Goal: Transaction & Acquisition: Purchase product/service

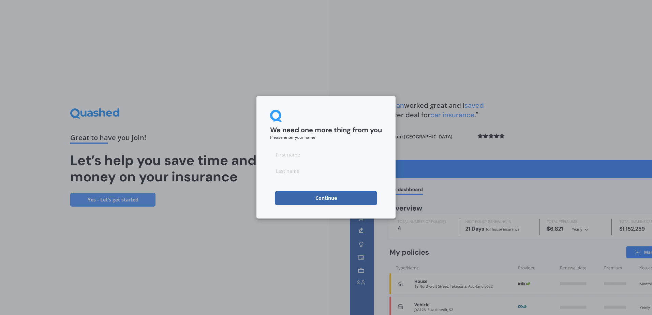
click at [292, 154] on input at bounding box center [326, 155] width 112 height 14
type input "Mark"
type input "[PERSON_NAME]"
click at [307, 196] on button "Continue" at bounding box center [326, 198] width 102 height 14
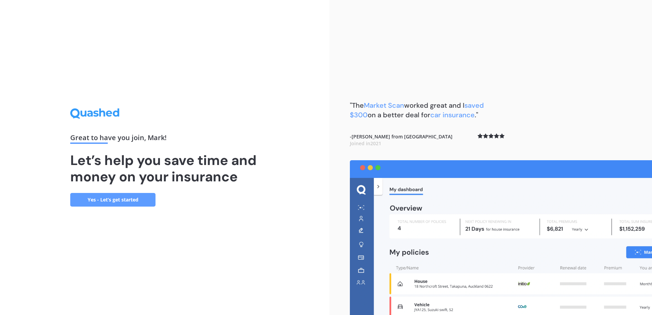
click at [110, 198] on link "Yes - Let’s get started" at bounding box center [112, 200] width 85 height 14
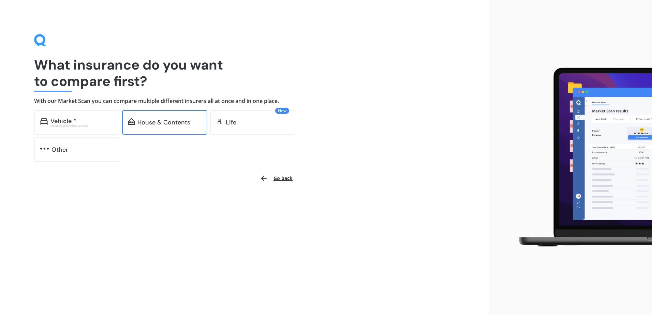
click at [167, 123] on div "House & Contents" at bounding box center [163, 122] width 53 height 7
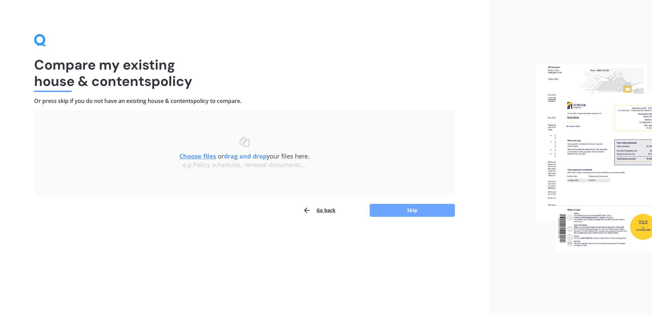
click at [424, 209] on button "Skip" at bounding box center [411, 210] width 85 height 13
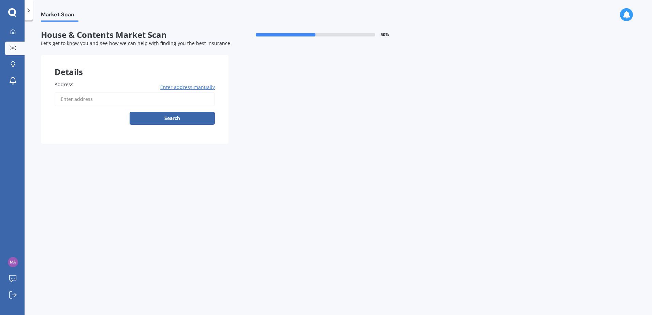
click at [107, 95] on input "Address" at bounding box center [135, 99] width 160 height 14
type input "[STREET_ADDRESS]"
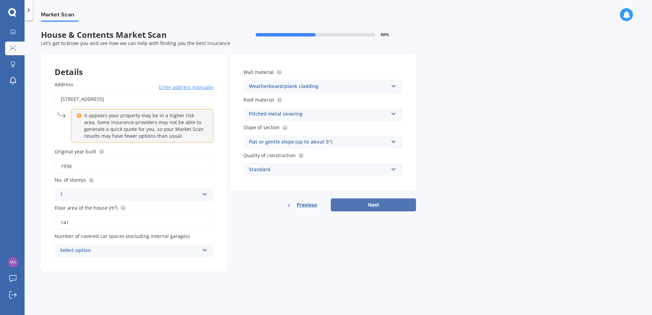
click at [365, 202] on button "Next" at bounding box center [373, 204] width 85 height 13
click at [208, 250] on div "Select option 0 1 2 3 4 5+" at bounding box center [134, 251] width 159 height 14
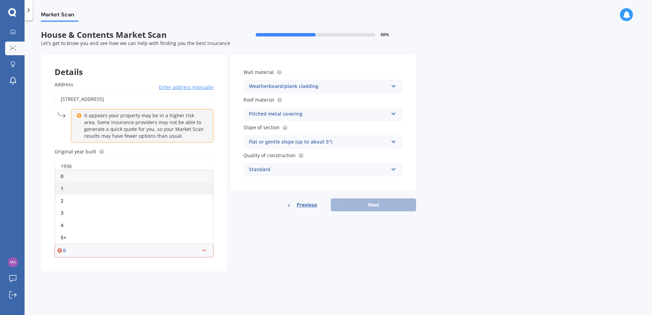
click at [63, 189] on span "1" at bounding box center [62, 188] width 3 height 6
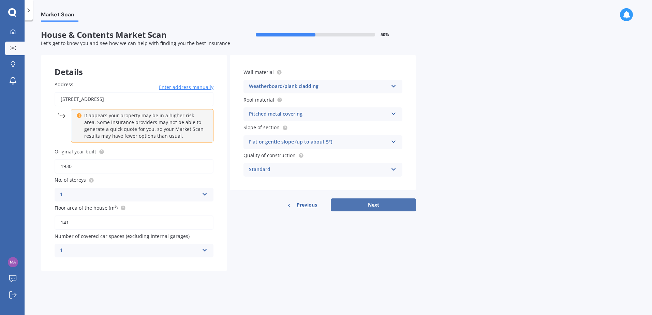
click at [372, 209] on button "Next" at bounding box center [373, 204] width 85 height 13
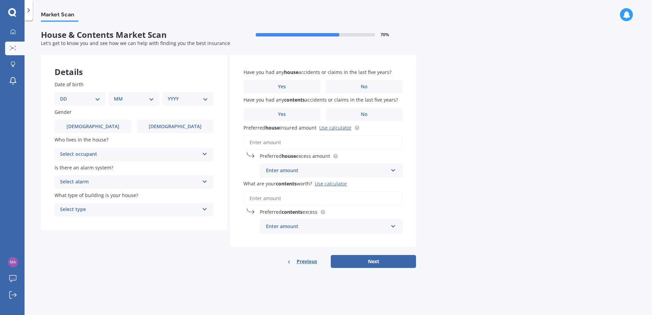
click at [96, 99] on select "DD 01 02 03 04 05 06 07 08 09 10 11 12 13 14 15 16 17 18 19 20 21 22 23 24 25 2…" at bounding box center [80, 98] width 40 height 7
select select "25"
click at [65, 95] on select "DD 01 02 03 04 05 06 07 08 09 10 11 12 13 14 15 16 17 18 19 20 21 22 23 24 25 2…" at bounding box center [80, 98] width 40 height 7
click at [152, 97] on select "MM 01 02 03 04 05 06 07 08 09 10 11 12" at bounding box center [135, 98] width 37 height 7
select select "09"
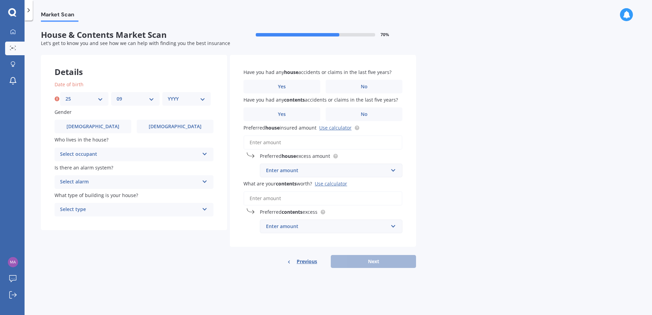
click at [117, 95] on select "MM 01 02 03 04 05 06 07 08 09 10 11 12" at bounding box center [135, 98] width 37 height 7
drag, startPoint x: 201, startPoint y: 101, endPoint x: 198, endPoint y: 103, distance: 3.5
click at [201, 101] on select "YYYY 2009 2008 2007 2006 2005 2004 2003 2002 2001 2000 1999 1998 1997 1996 1995…" at bounding box center [186, 98] width 37 height 7
select select "1979"
click at [168, 95] on select "YYYY 2009 2008 2007 2006 2005 2004 2003 2002 2001 2000 1999 1998 1997 1996 1995…" at bounding box center [186, 98] width 37 height 7
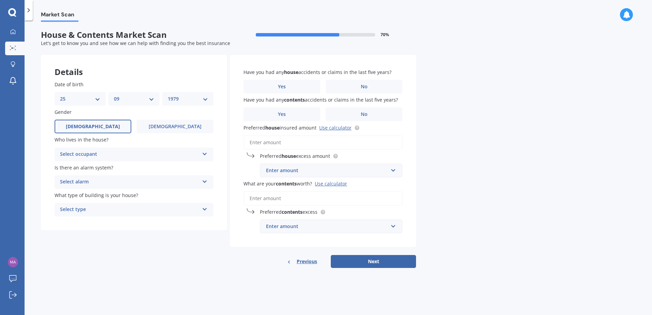
click at [116, 123] on label "[DEMOGRAPHIC_DATA]" at bounding box center [93, 127] width 77 height 14
click at [0, 0] on input "[DEMOGRAPHIC_DATA]" at bounding box center [0, 0] width 0 height 0
click at [151, 156] on div "Select occupant" at bounding box center [129, 154] width 139 height 8
click at [115, 169] on div "Owner" at bounding box center [134, 168] width 158 height 12
click at [173, 180] on div "Select alarm" at bounding box center [129, 182] width 139 height 8
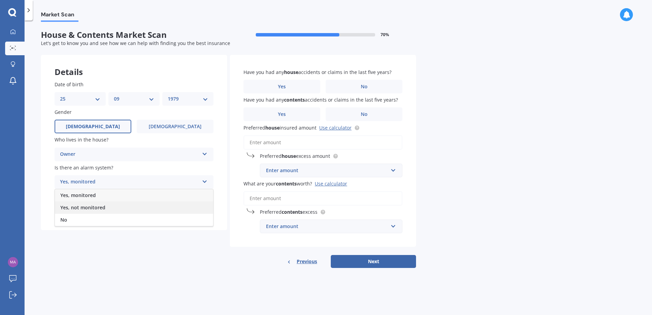
click at [111, 206] on div "Yes, not monitored" at bounding box center [134, 207] width 158 height 12
click at [170, 208] on div "Select type" at bounding box center [129, 210] width 139 height 8
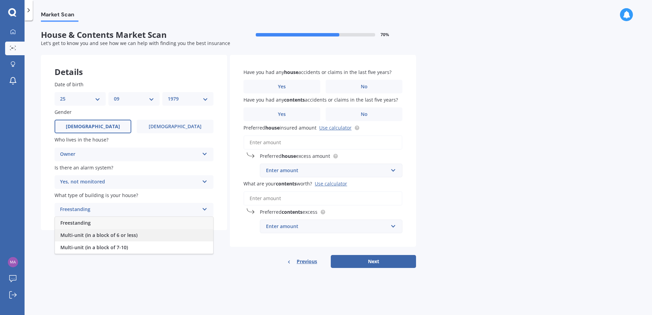
click at [146, 232] on div "Multi-unit (in a block of 6 or less)" at bounding box center [134, 235] width 158 height 12
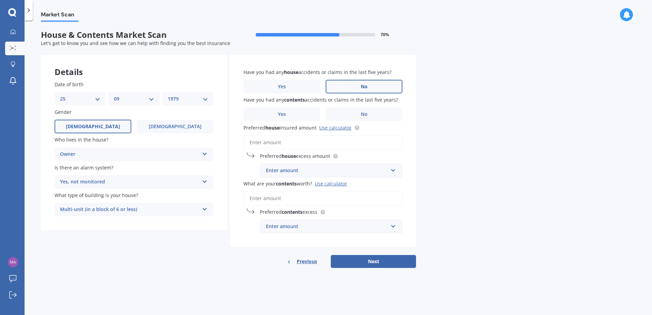
click at [372, 89] on label "No" at bounding box center [364, 87] width 77 height 14
click at [0, 0] on input "No" at bounding box center [0, 0] width 0 height 0
click at [365, 111] on span "No" at bounding box center [364, 114] width 7 height 6
click at [0, 0] on input "No" at bounding box center [0, 0] width 0 height 0
click at [311, 144] on input "Preferred house insured amount Use calculator" at bounding box center [322, 142] width 159 height 14
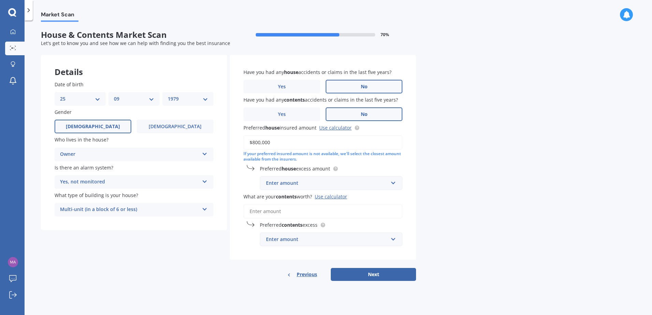
type input "$800,000"
click at [392, 185] on input "text" at bounding box center [328, 183] width 136 height 13
click at [290, 218] on div "$500" at bounding box center [331, 221] width 142 height 13
click at [305, 213] on input "What are your contents worth? Use calculator" at bounding box center [322, 211] width 159 height 14
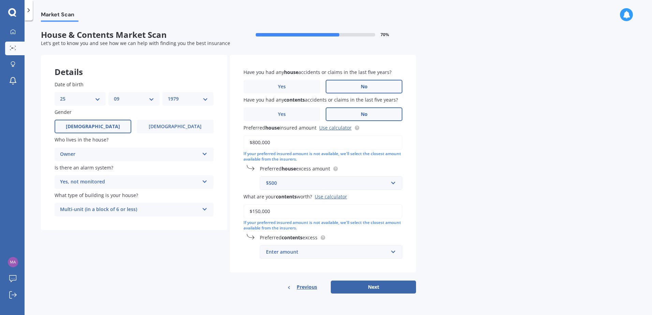
type input "$150,000"
click at [335, 251] on div "Enter amount" at bounding box center [327, 251] width 122 height 7
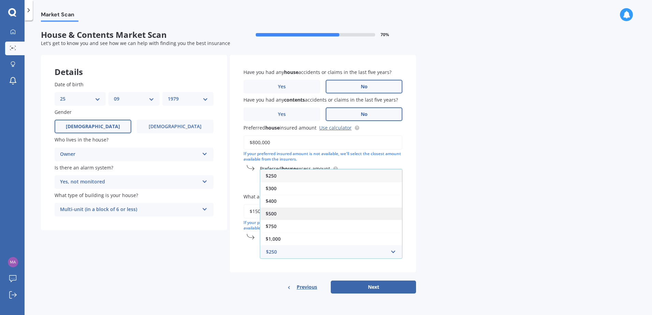
drag, startPoint x: 284, startPoint y: 214, endPoint x: 302, endPoint y: 214, distance: 17.7
click at [284, 213] on div "$500" at bounding box center [331, 213] width 142 height 13
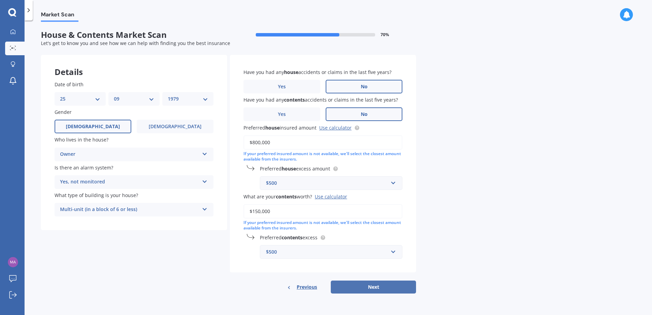
click at [382, 287] on button "Next" at bounding box center [373, 287] width 85 height 13
select select "25"
select select "09"
select select "1979"
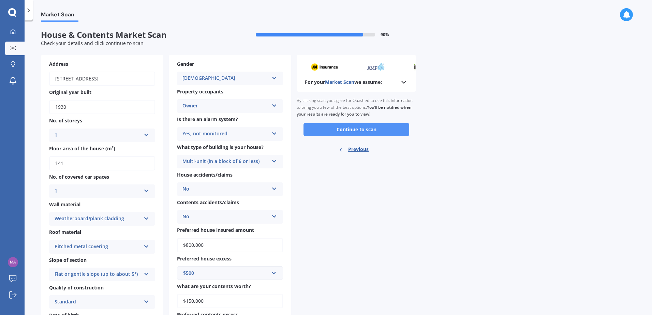
click at [360, 130] on button "Continue to scan" at bounding box center [356, 129] width 106 height 13
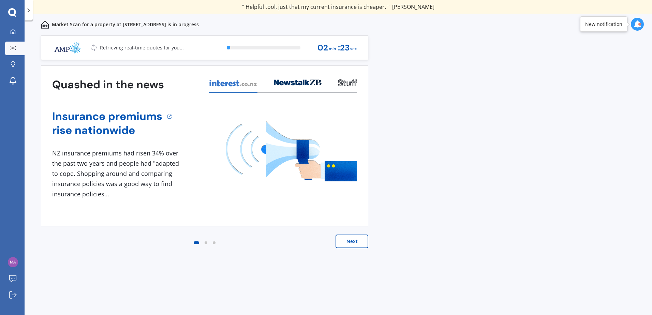
click at [351, 242] on button "Next" at bounding box center [351, 242] width 33 height 14
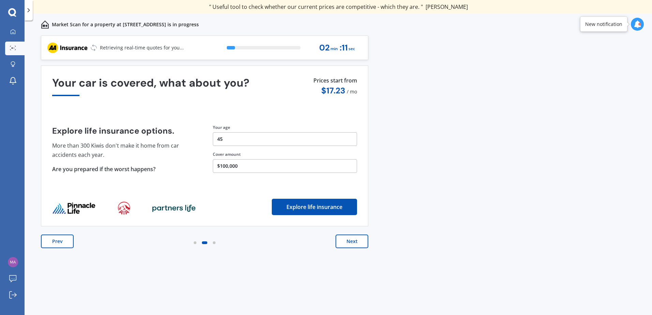
click at [352, 239] on button "Next" at bounding box center [351, 242] width 33 height 14
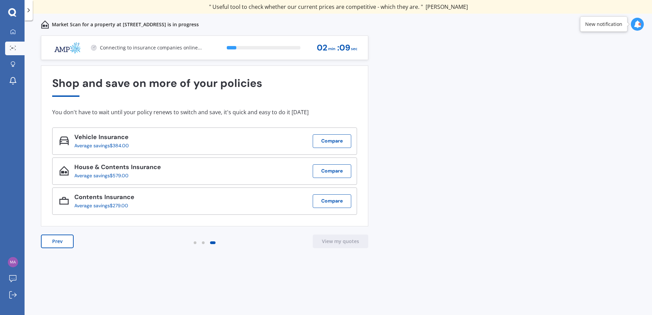
click at [54, 241] on button "Prev" at bounding box center [57, 242] width 33 height 14
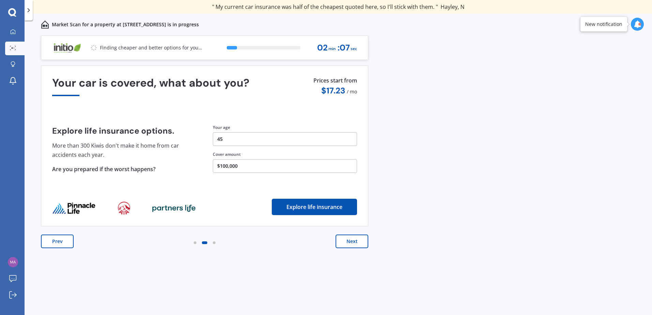
click at [54, 241] on button "Prev" at bounding box center [57, 242] width 33 height 14
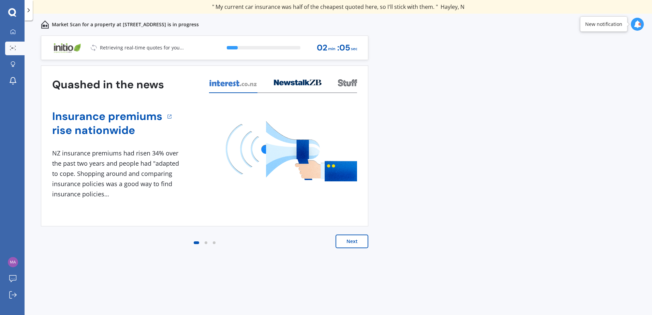
click at [351, 246] on button "Next" at bounding box center [351, 242] width 33 height 14
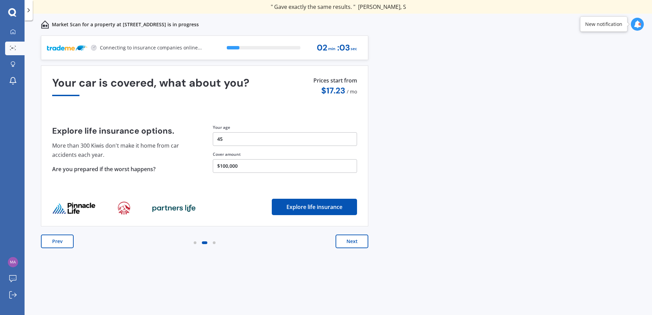
click at [361, 243] on button "Next" at bounding box center [351, 242] width 33 height 14
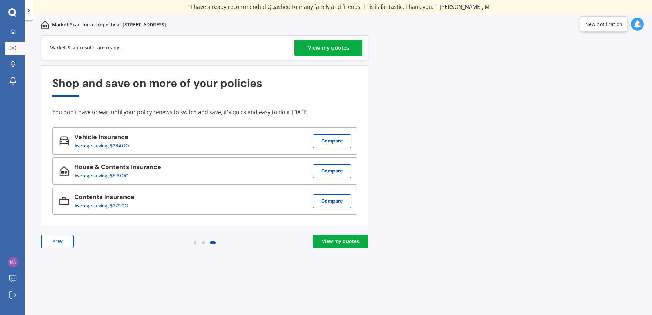
click at [348, 239] on div "View my quotes" at bounding box center [340, 241] width 37 height 7
